Goal: Register for event/course

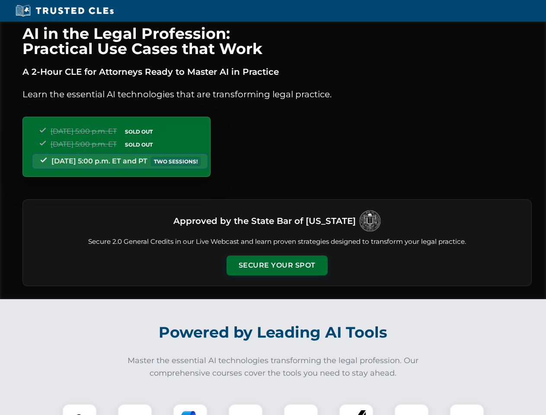
click at [277, 265] on button "Secure Your Spot" at bounding box center [276, 265] width 101 height 20
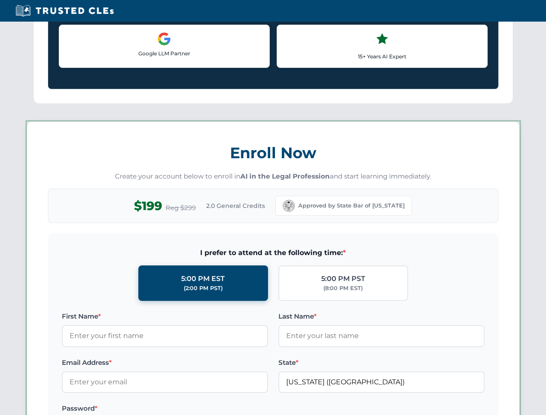
click at [135, 409] on label "Password *" at bounding box center [165, 408] width 206 height 10
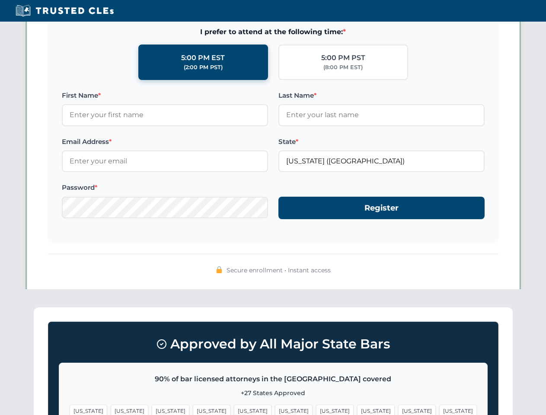
click at [316, 409] on span "[US_STATE]" at bounding box center [335, 410] width 38 height 13
click at [398, 409] on span "[US_STATE]" at bounding box center [417, 410] width 38 height 13
